Goal: Book appointment/travel/reservation

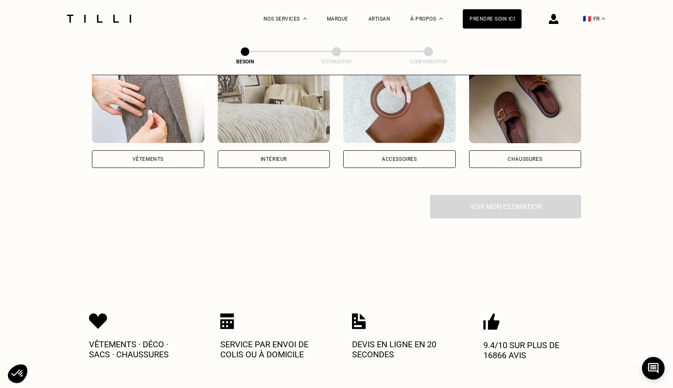
scroll to position [183, 0]
click at [154, 157] on div "Vêtements" at bounding box center [148, 159] width 31 height 5
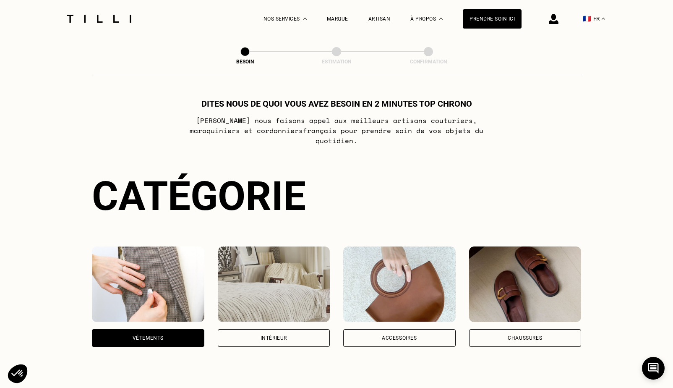
scroll to position [0, 0]
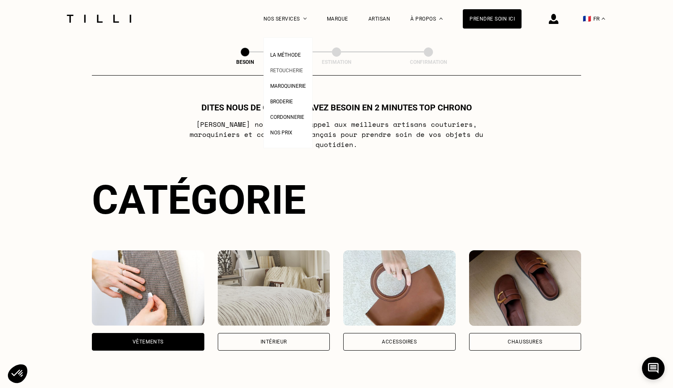
click at [289, 68] on span "Retoucherie" at bounding box center [286, 71] width 33 height 6
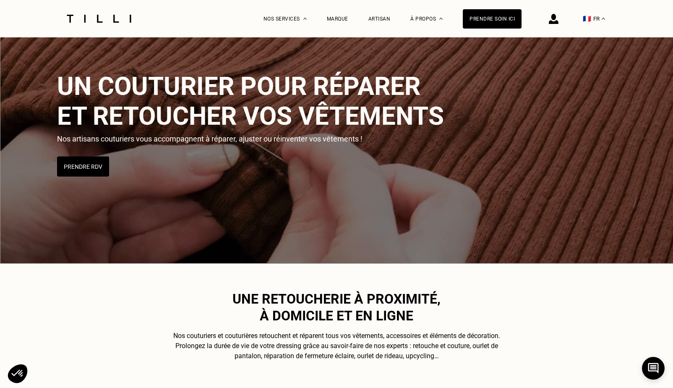
scroll to position [79, 0]
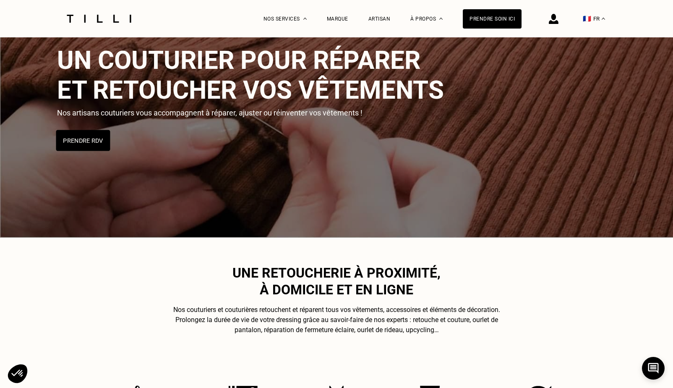
click at [69, 136] on button "Prendre RDV" at bounding box center [83, 140] width 54 height 21
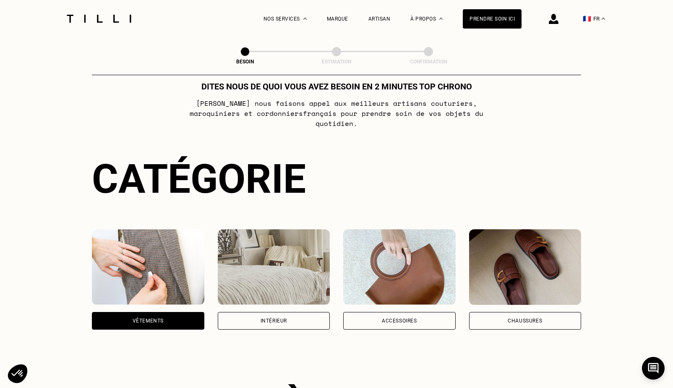
scroll to position [18, 0]
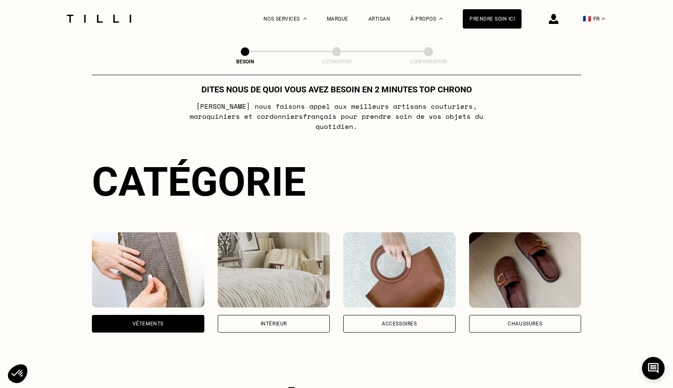
click at [298, 260] on img at bounding box center [274, 270] width 112 height 76
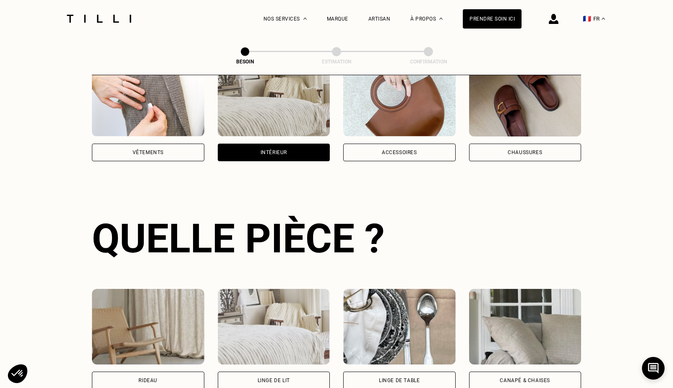
scroll to position [273, 0]
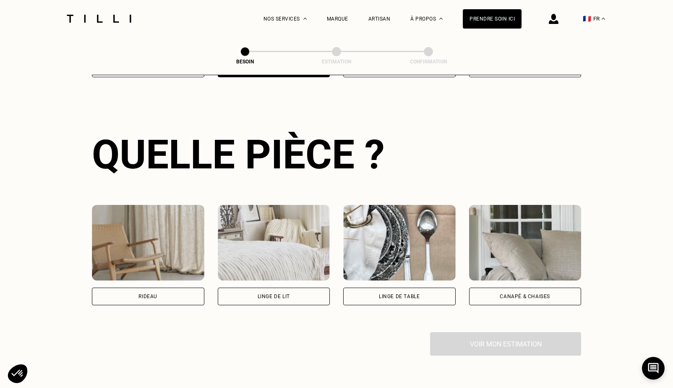
click at [282, 249] on img at bounding box center [274, 243] width 112 height 76
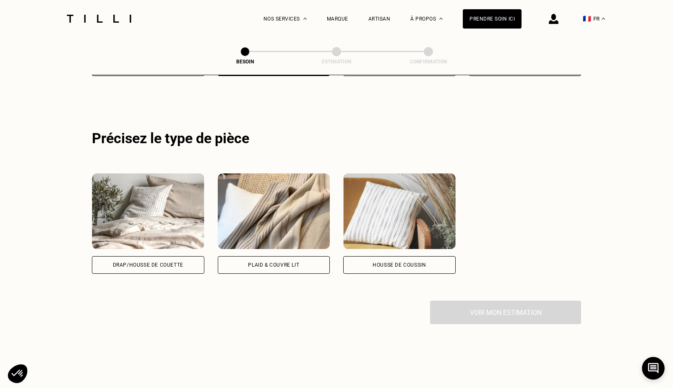
scroll to position [502, 0]
click at [176, 227] on img at bounding box center [148, 212] width 112 height 76
select select "FR"
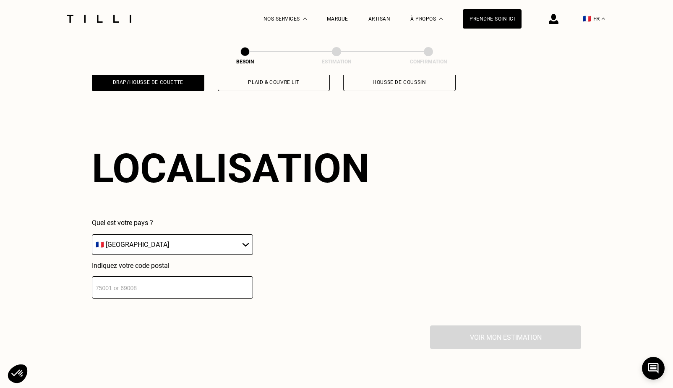
scroll to position [699, 0]
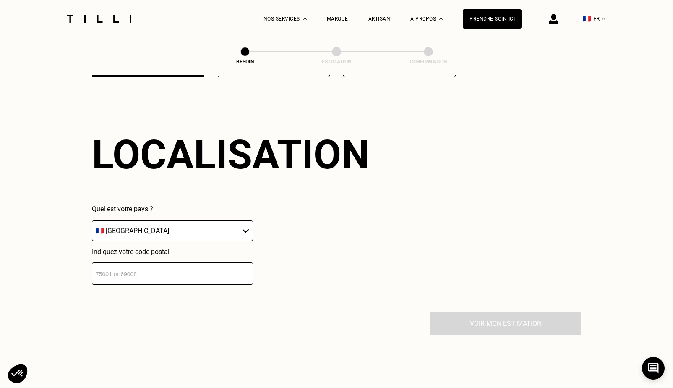
click at [238, 262] on input "number" at bounding box center [172, 273] width 161 height 22
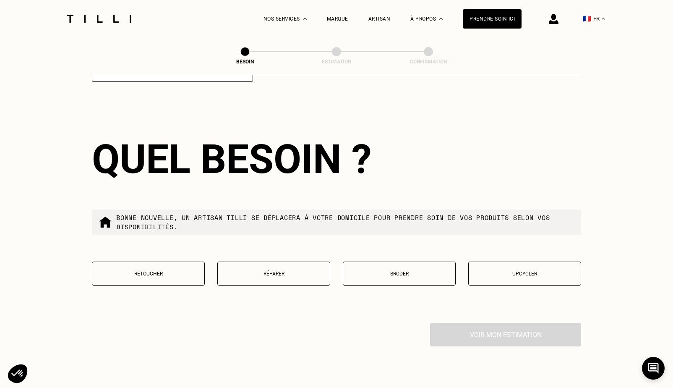
scroll to position [906, 0]
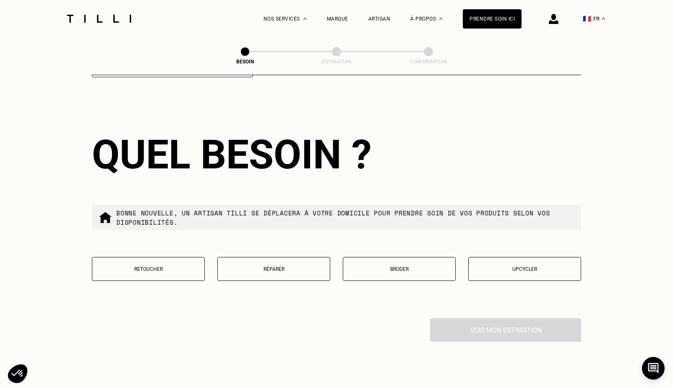
type input "93210"
click at [287, 263] on button "Réparer" at bounding box center [273, 269] width 113 height 24
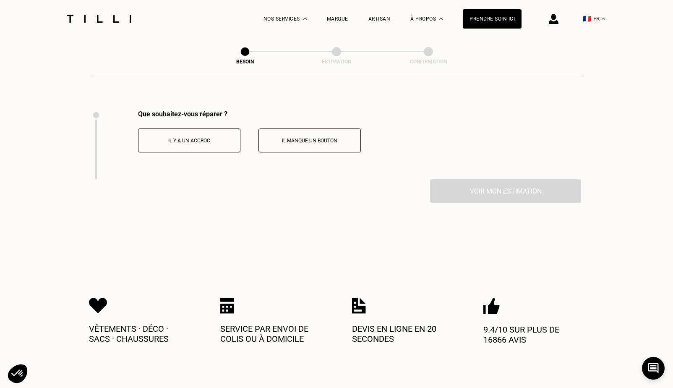
scroll to position [1121, 0]
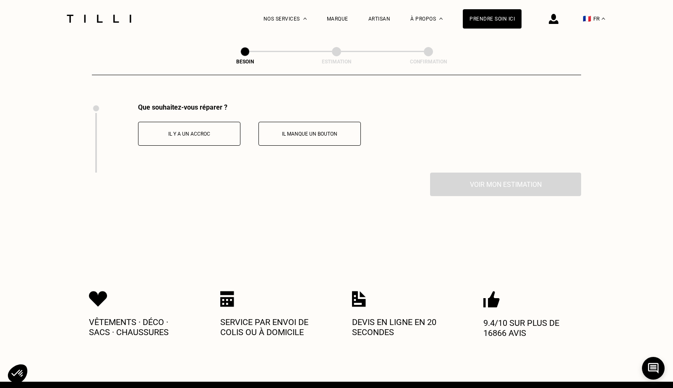
click at [175, 131] on p "Il y a un accroc" at bounding box center [189, 134] width 93 height 6
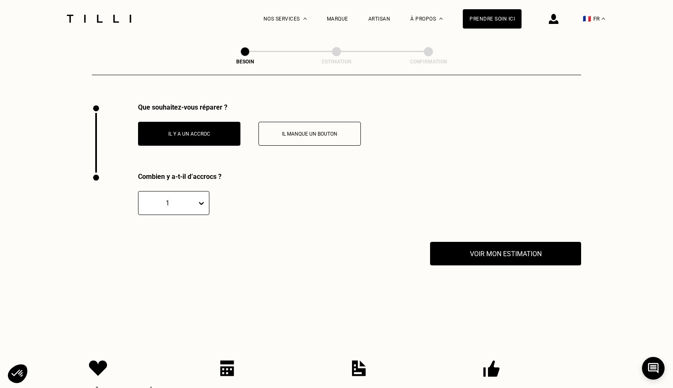
click at [203, 202] on icon at bounding box center [201, 203] width 5 height 3
click at [269, 183] on div "Combien y a-t-il d’accrocs ? 1, 1 of 20. 20 results available. Use Up and Down …" at bounding box center [336, 206] width 489 height 69
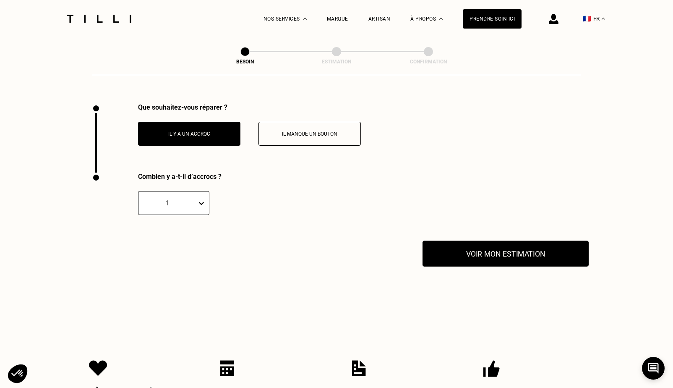
click at [507, 250] on button "Voir mon estimation" at bounding box center [506, 253] width 166 height 26
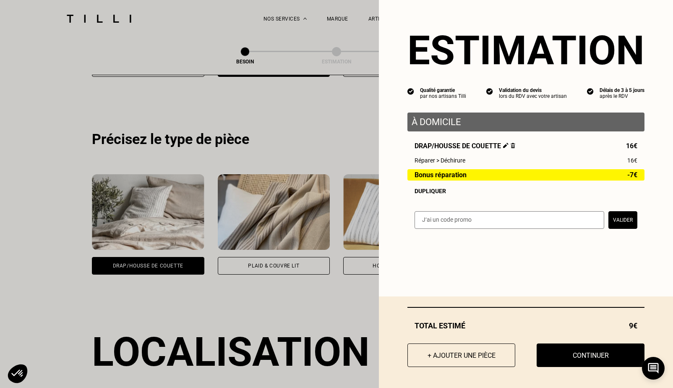
scroll to position [501, 0]
click at [457, 354] on button "+ Ajouter une pièce" at bounding box center [461, 355] width 119 height 26
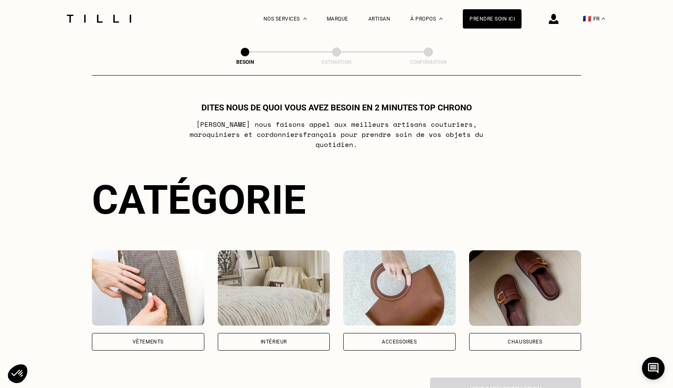
scroll to position [124, 0]
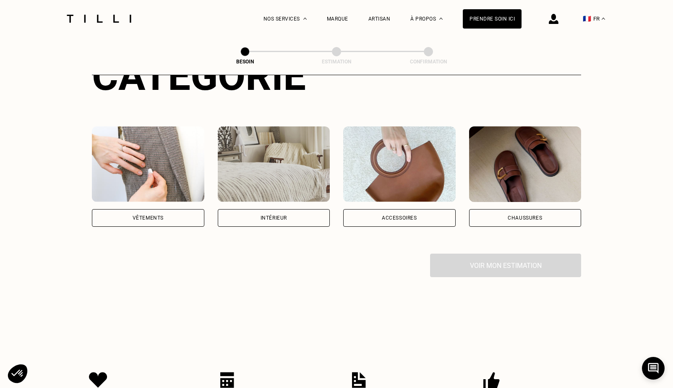
click at [266, 149] on img at bounding box center [274, 164] width 112 height 76
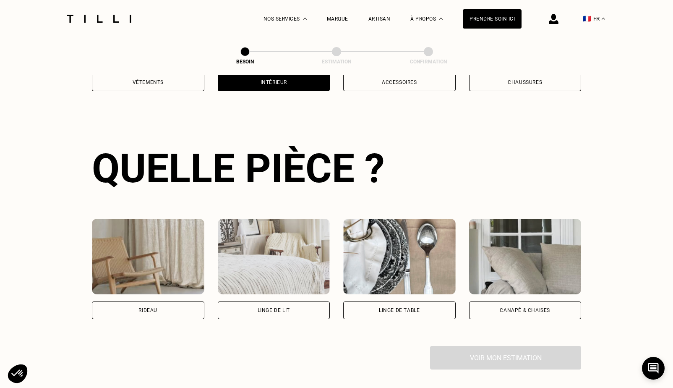
scroll to position [273, 0]
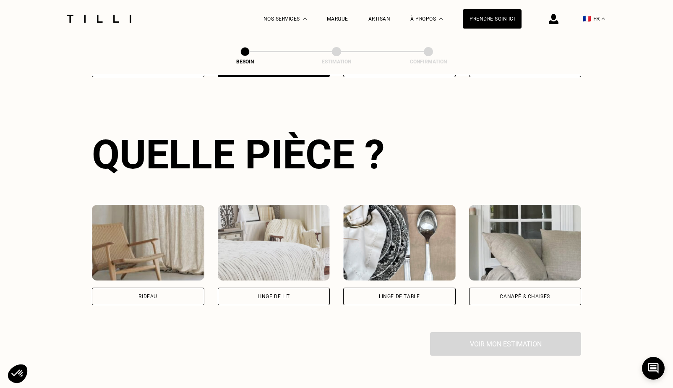
click at [270, 224] on img at bounding box center [274, 243] width 112 height 76
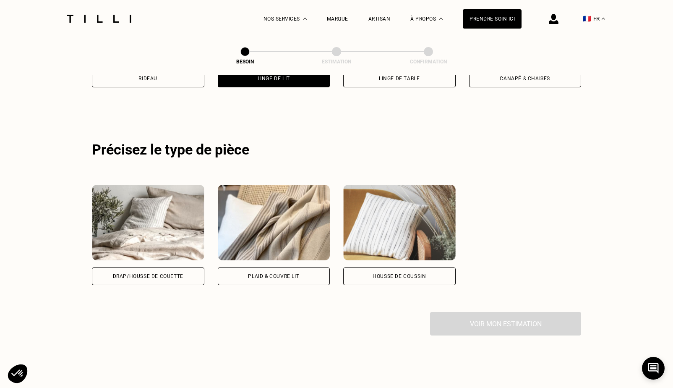
scroll to position [501, 0]
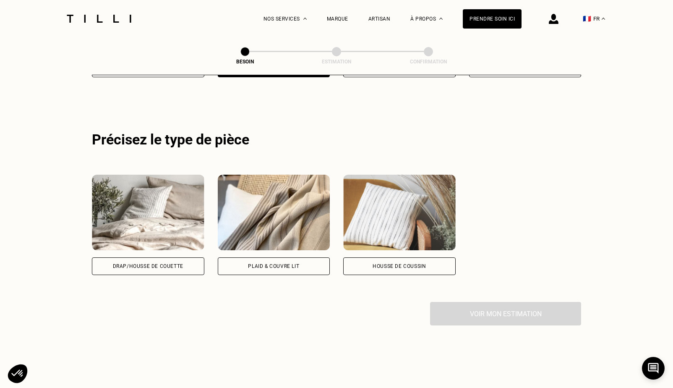
click at [183, 203] on img at bounding box center [148, 213] width 112 height 76
select select "FR"
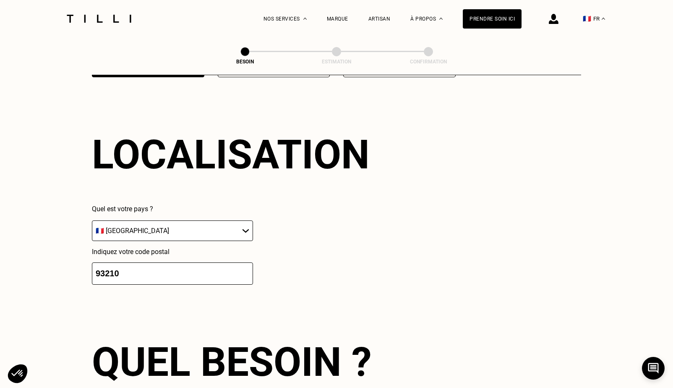
scroll to position [845, 0]
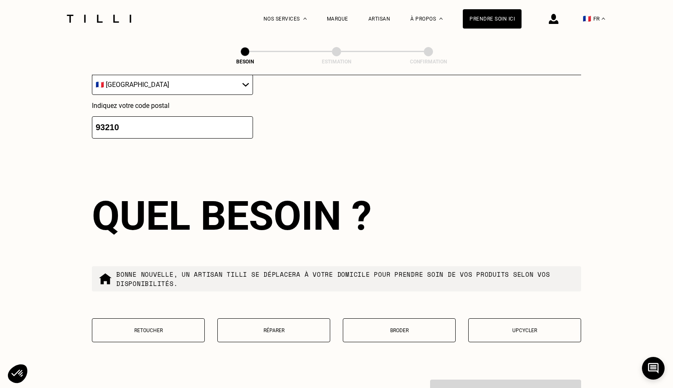
click at [244, 328] on button "Réparer" at bounding box center [273, 330] width 113 height 24
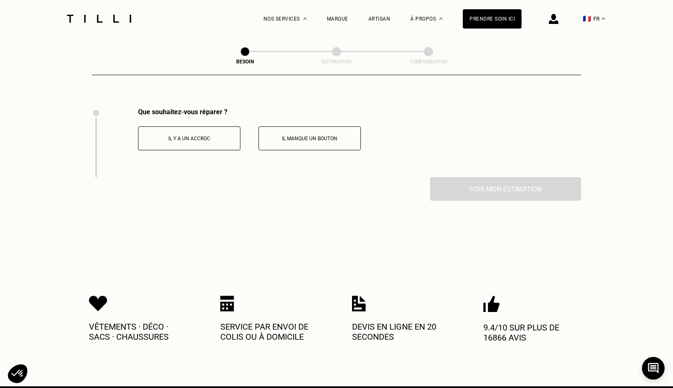
scroll to position [1121, 0]
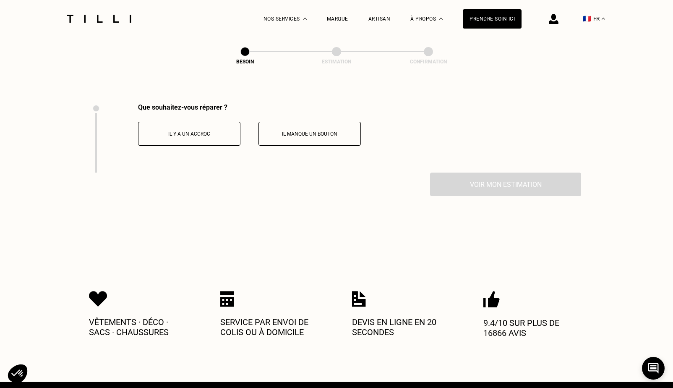
click at [206, 131] on p "Il y a un accroc" at bounding box center [189, 134] width 93 height 6
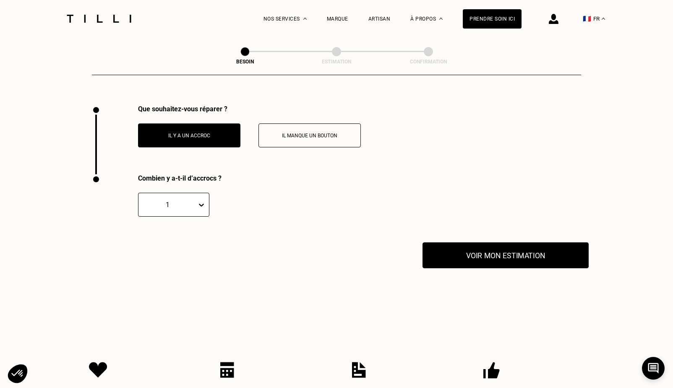
click at [444, 245] on button "Voir mon estimation" at bounding box center [506, 255] width 166 height 26
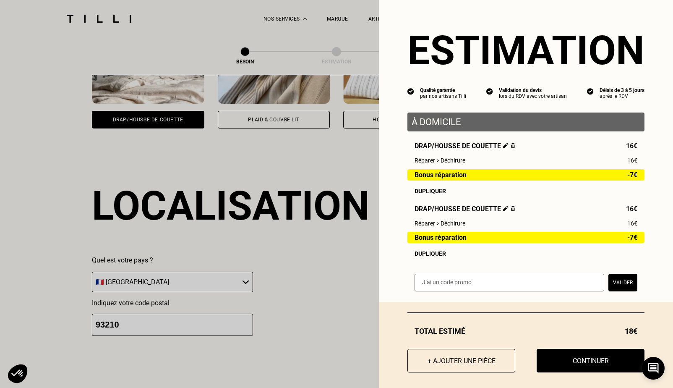
scroll to position [634, 0]
